Goal: Task Accomplishment & Management: Complete application form

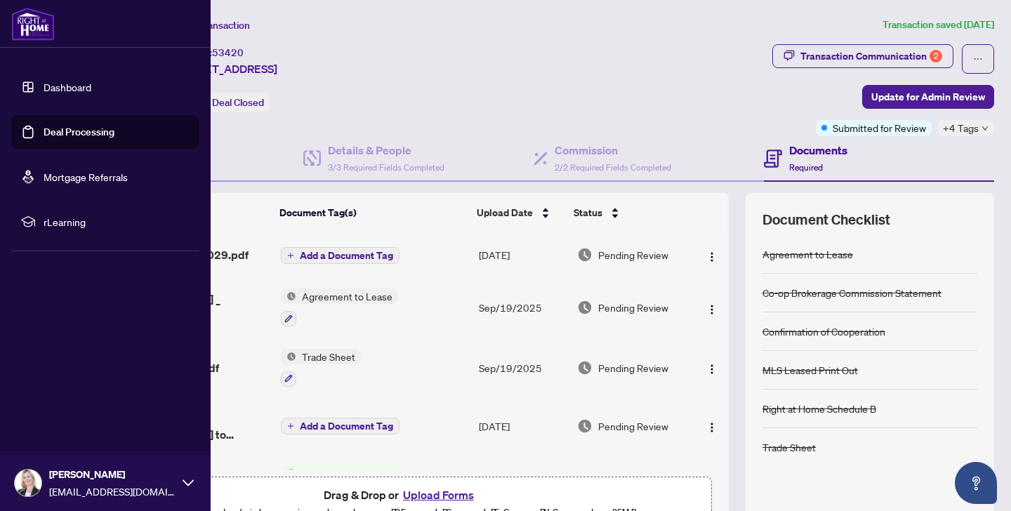
click at [67, 126] on link "Deal Processing" at bounding box center [79, 132] width 71 height 13
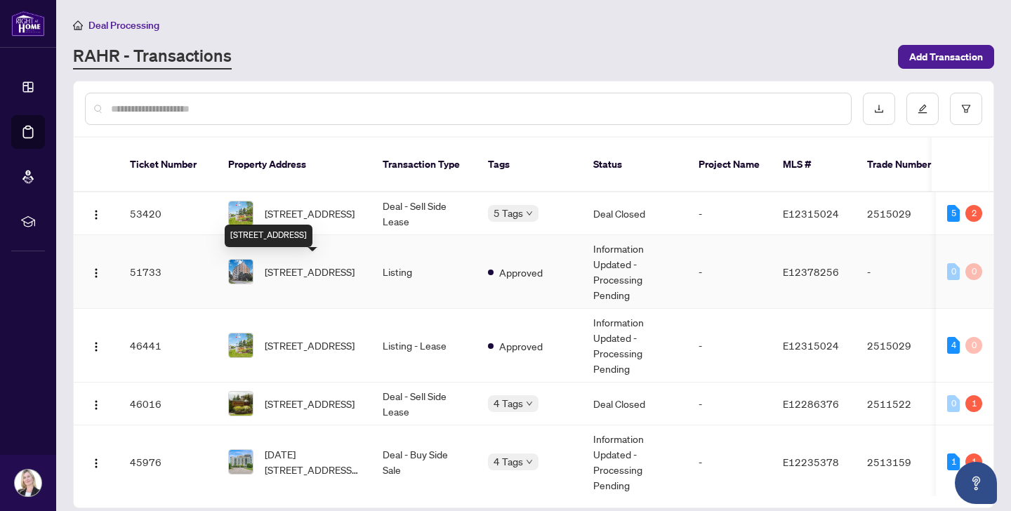
click at [305, 269] on span "[STREET_ADDRESS]" at bounding box center [310, 271] width 90 height 15
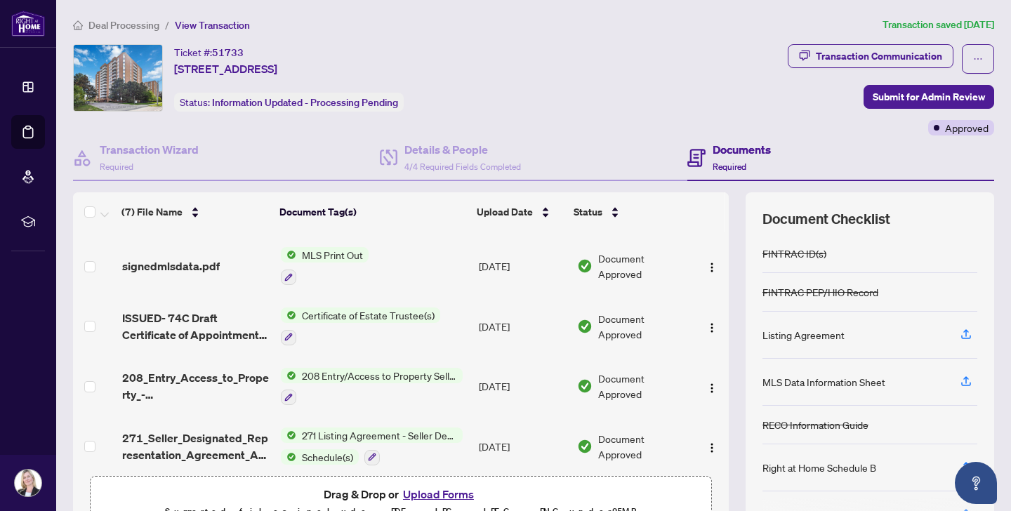
scroll to position [182, 0]
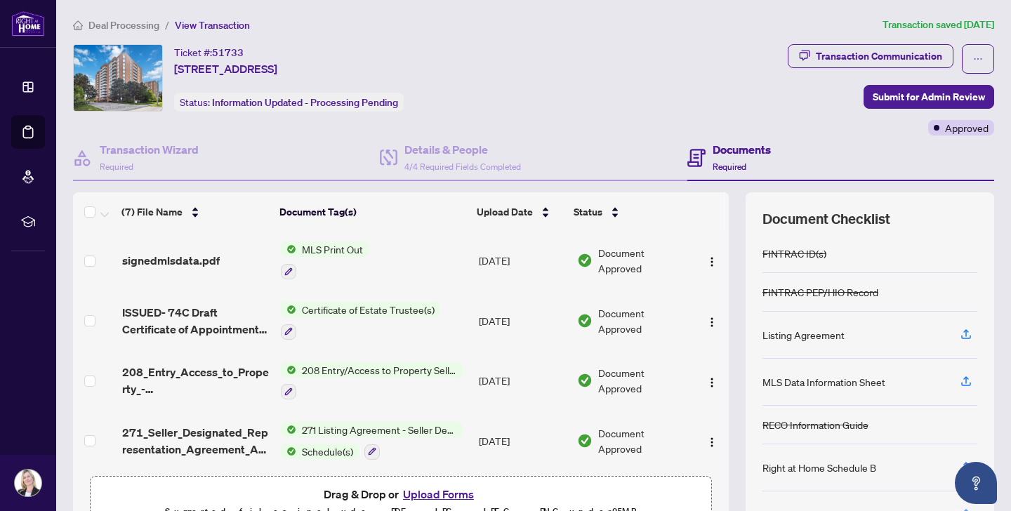
click at [449, 491] on button "Upload Forms" at bounding box center [438, 494] width 79 height 18
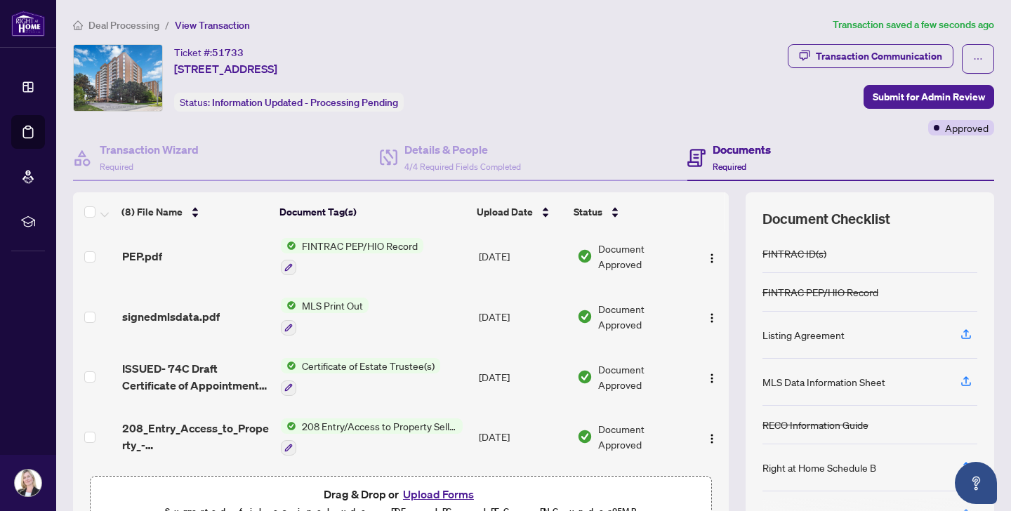
scroll to position [0, 0]
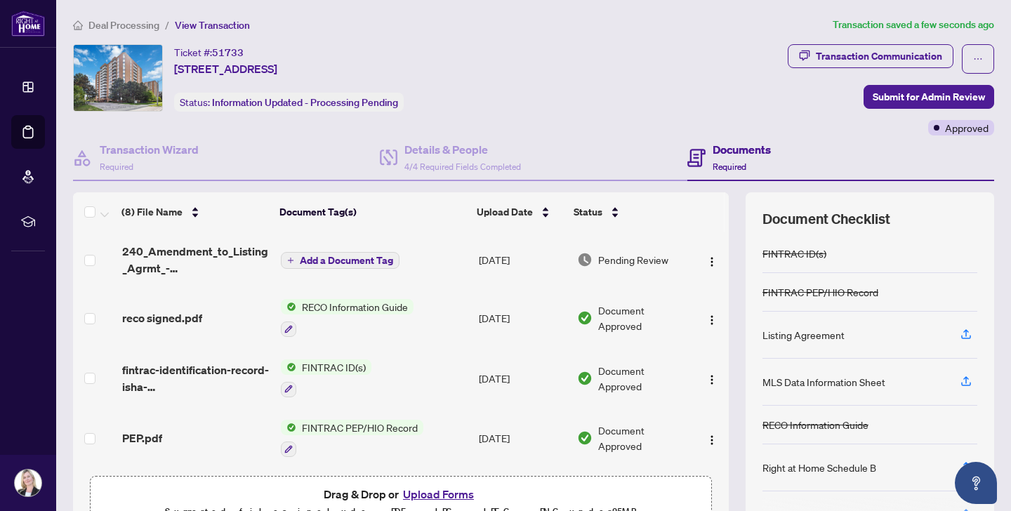
click at [333, 255] on span "Add a Document Tag" at bounding box center [346, 260] width 93 height 10
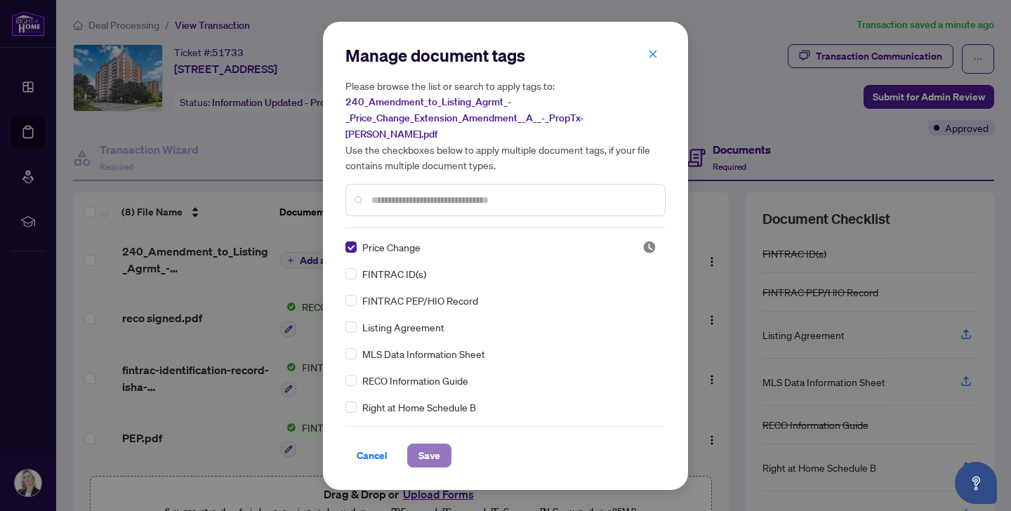
click at [420, 445] on span "Save" at bounding box center [429, 455] width 22 height 22
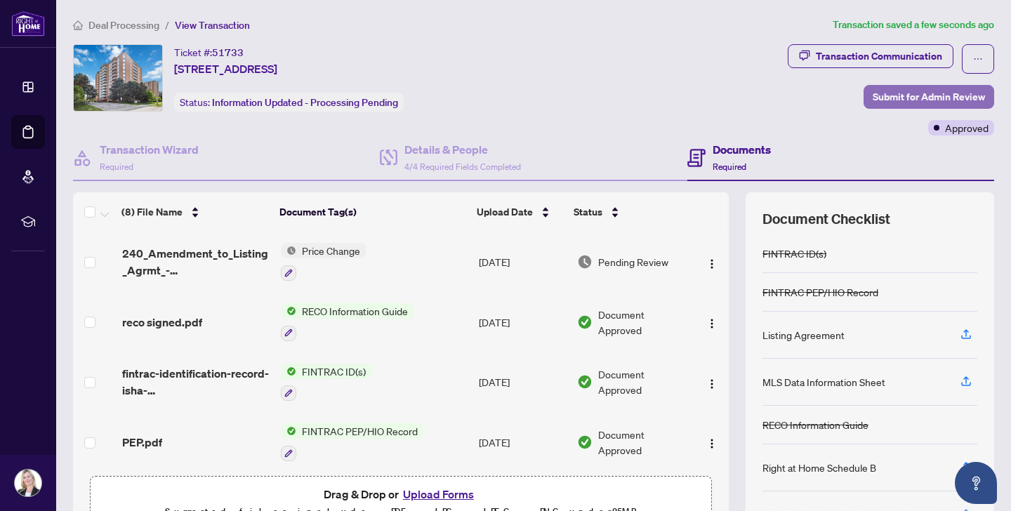
click at [891, 93] on span "Submit for Admin Review" at bounding box center [928, 97] width 112 height 22
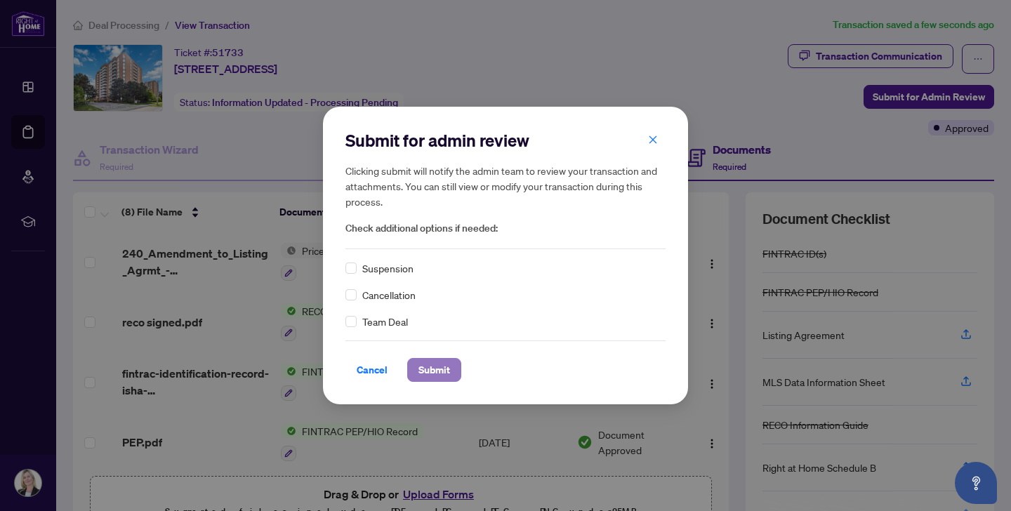
click at [425, 366] on span "Submit" at bounding box center [434, 370] width 32 height 22
